Goal: Information Seeking & Learning: Understand process/instructions

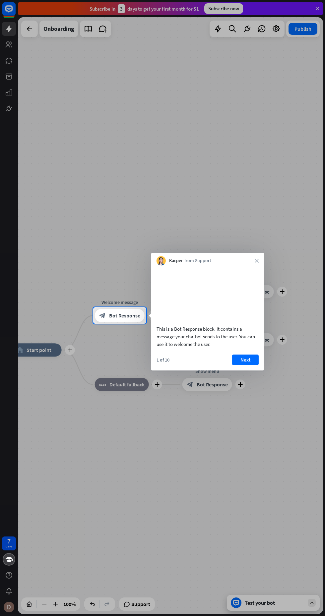
click at [246, 365] on button "Next" at bounding box center [245, 359] width 26 height 11
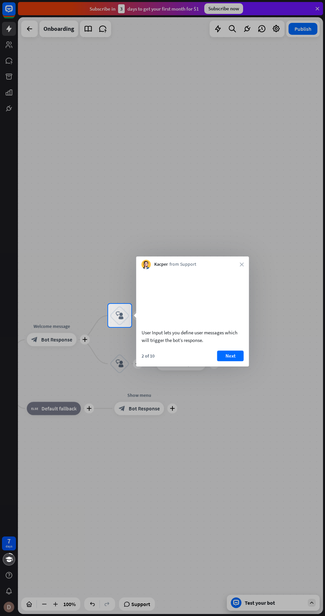
click at [236, 359] on button "Next" at bounding box center [230, 355] width 26 height 11
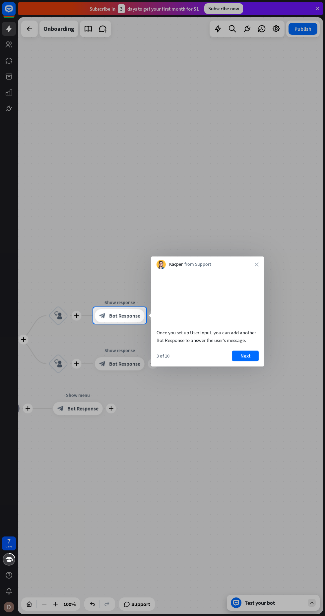
click at [244, 361] on button "Next" at bounding box center [245, 355] width 26 height 11
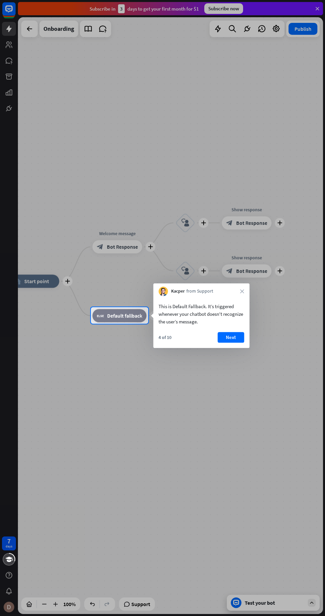
click at [236, 335] on button "Next" at bounding box center [230, 337] width 26 height 11
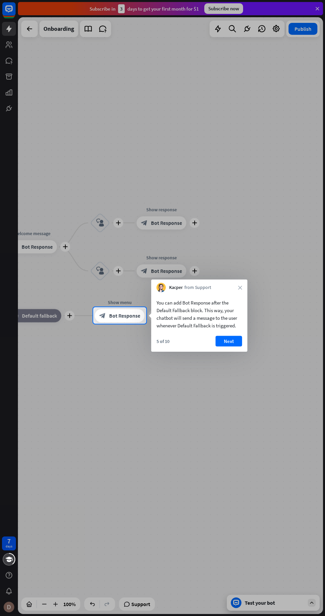
click at [234, 344] on button "Next" at bounding box center [228, 341] width 26 height 11
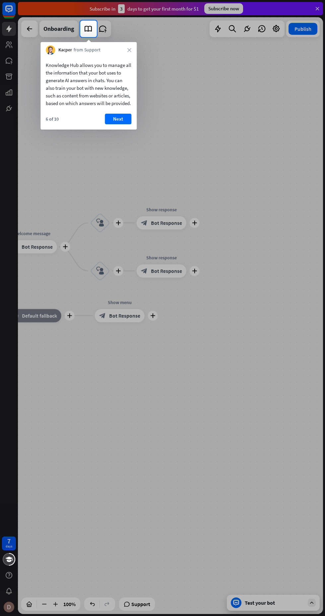
click at [118, 124] on button "Next" at bounding box center [118, 119] width 26 height 11
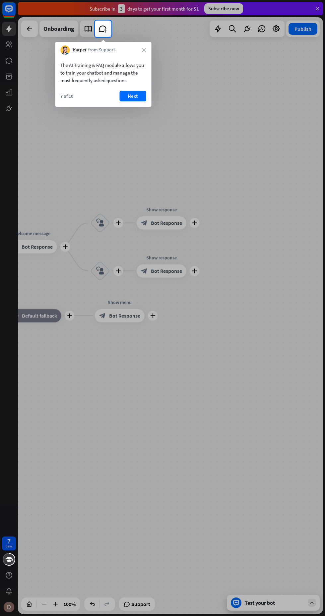
click at [143, 99] on button "Next" at bounding box center [132, 96] width 26 height 11
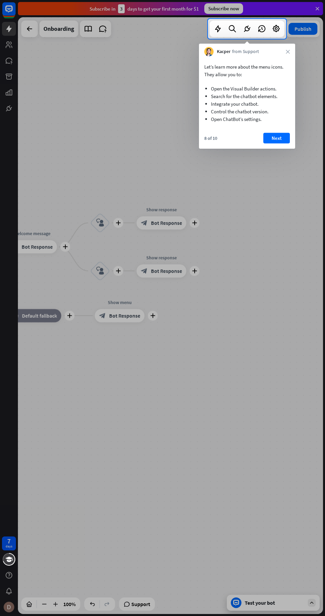
click at [276, 137] on button "Next" at bounding box center [276, 138] width 26 height 11
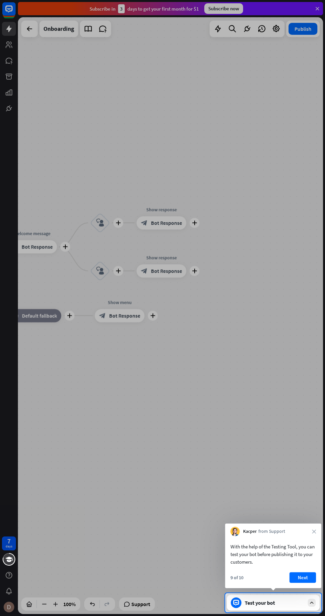
click at [313, 587] on div "9 of 10 Next" at bounding box center [273, 580] width 96 height 16
click at [302, 577] on button "Next" at bounding box center [302, 577] width 26 height 11
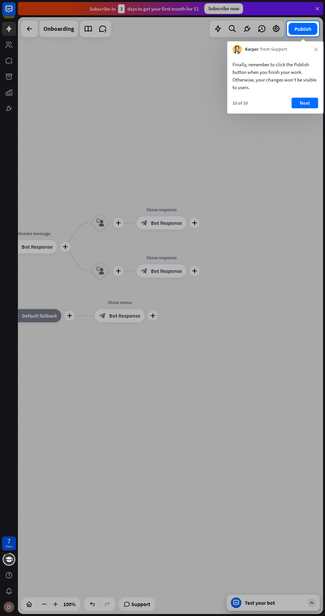
click at [318, 100] on div "10 of 10 Next" at bounding box center [275, 106] width 96 height 16
click at [306, 105] on button "Next" at bounding box center [304, 103] width 26 height 11
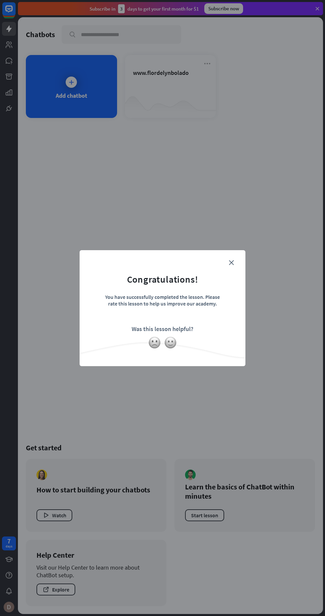
click at [173, 345] on img at bounding box center [170, 342] width 13 height 13
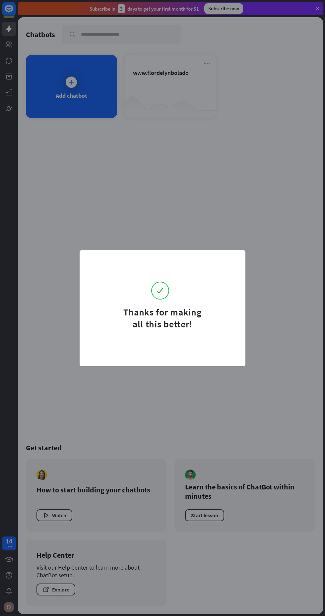
click at [231, 264] on form "Thanks for making all this better!" at bounding box center [162, 294] width 149 height 72
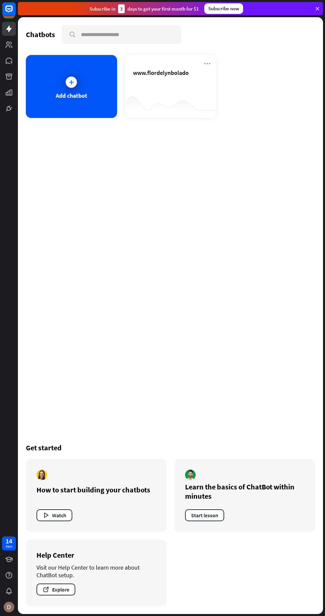
click at [58, 89] on div "Add chatbot" at bounding box center [71, 86] width 91 height 63
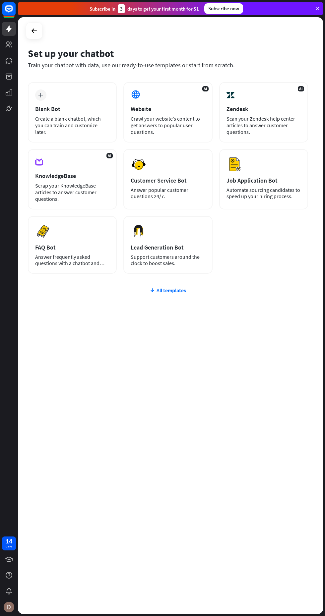
click at [178, 181] on div "Customer Service Bot" at bounding box center [167, 181] width 74 height 8
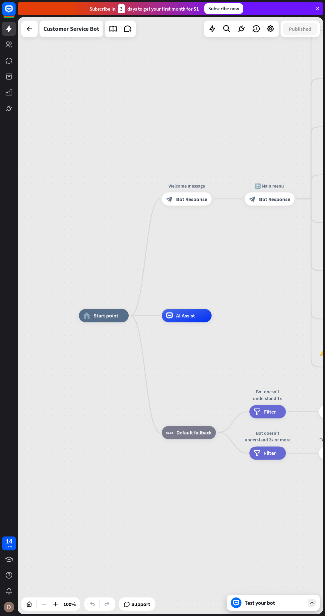
click at [186, 314] on span "AI Assist" at bounding box center [185, 315] width 19 height 7
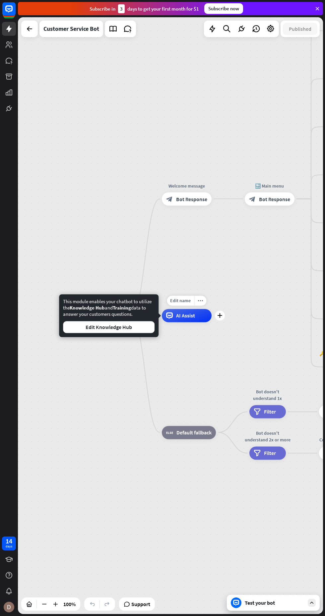
click at [267, 335] on div "home_2 Start point Welcome message block_bot_response Bot Response 🔙 Main menu …" at bounding box center [231, 614] width 305 height 596
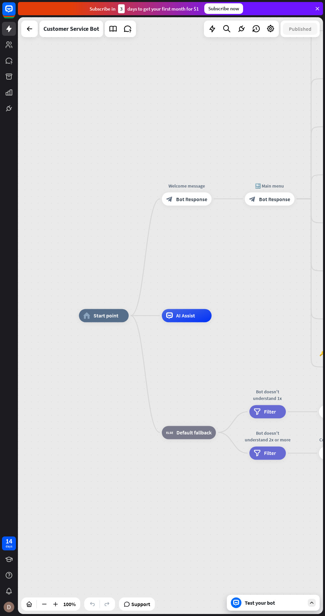
click at [133, 25] on link at bounding box center [127, 28] width 13 height 13
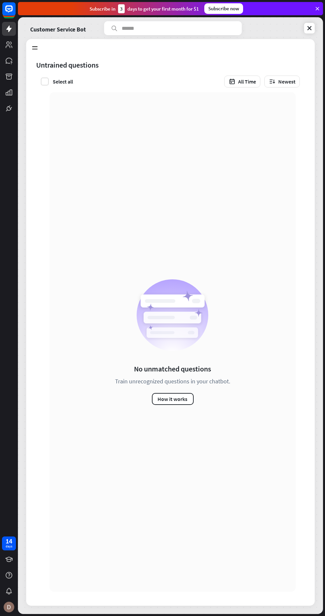
click at [135, 25] on input "text" at bounding box center [172, 28] width 137 height 14
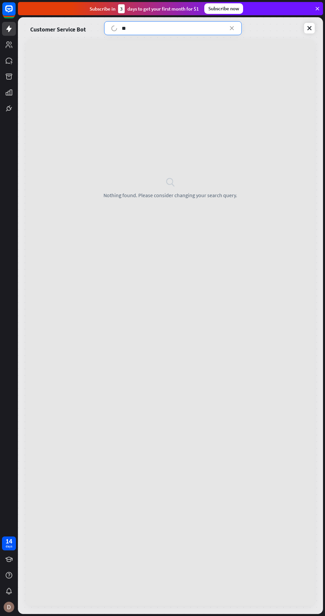
type input "*"
